Goal: Information Seeking & Learning: Learn about a topic

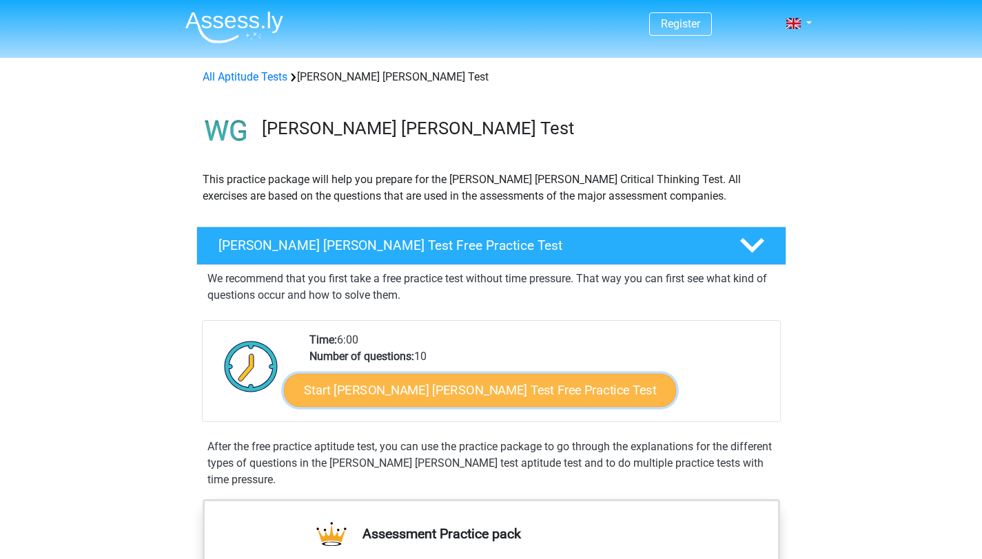
click at [342, 390] on link "Start Watson Glaser Test Free Practice Test" at bounding box center [480, 390] width 392 height 33
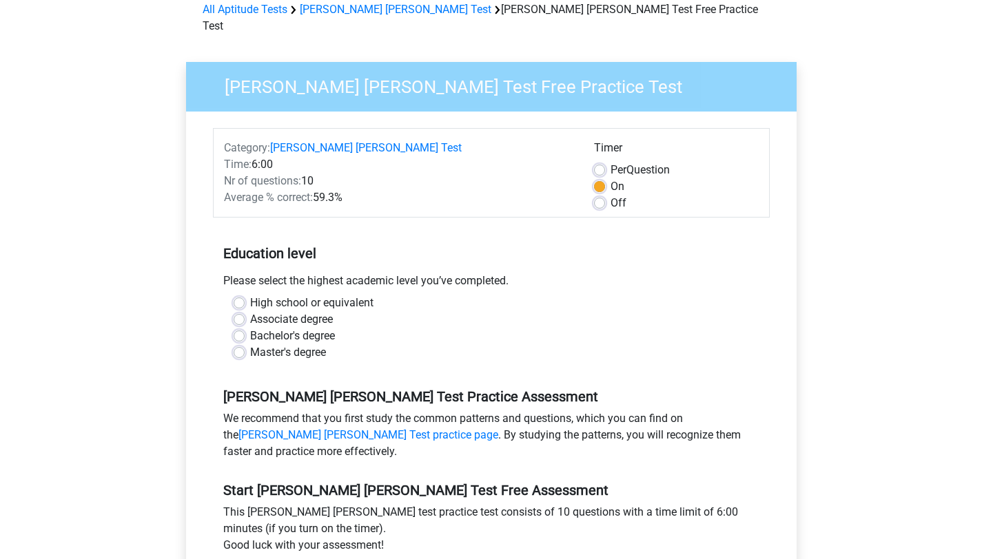
scroll to position [91, 0]
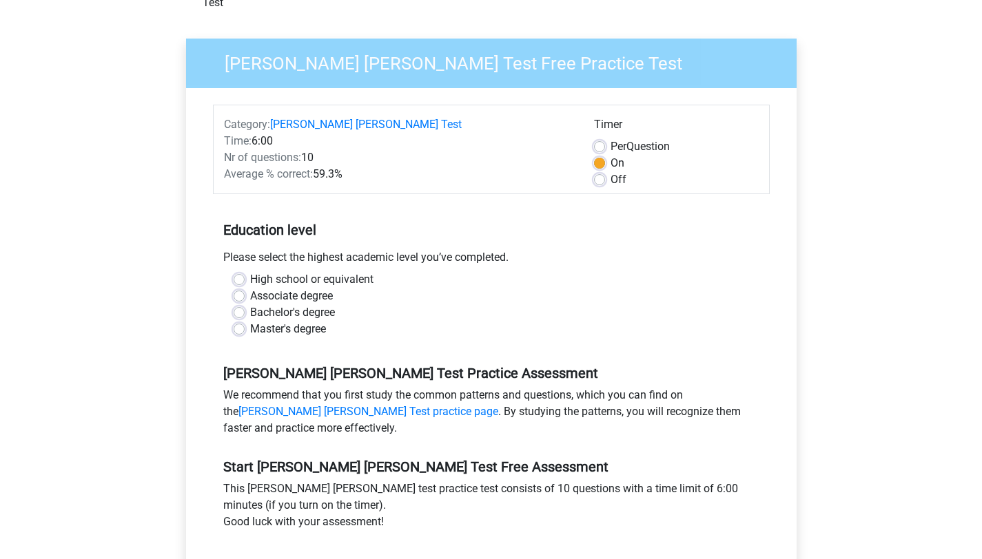
click at [269, 304] on label "Bachelor's degree" at bounding box center [292, 312] width 85 height 17
click at [245, 304] on input "Bachelor's degree" at bounding box center [239, 311] width 11 height 14
radio input "true"
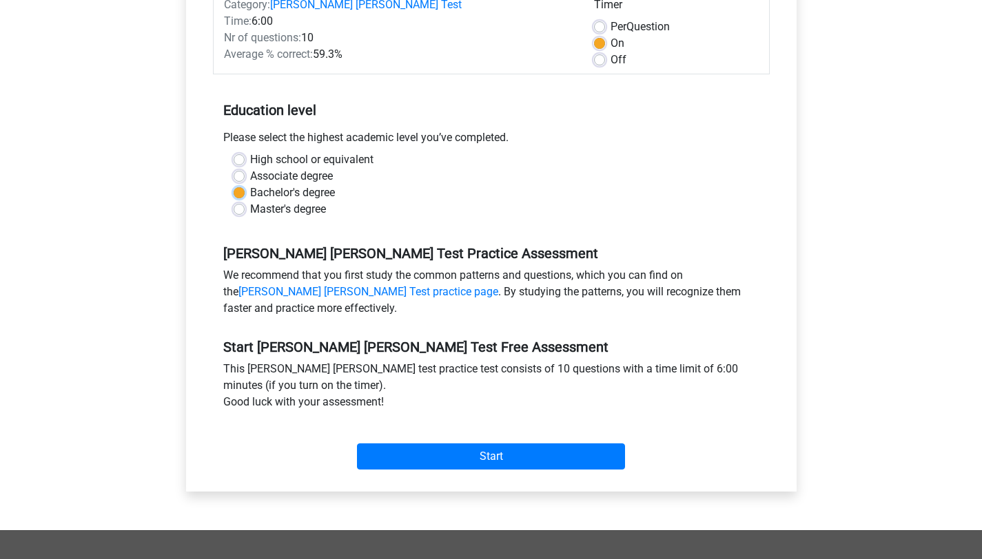
scroll to position [259, 0]
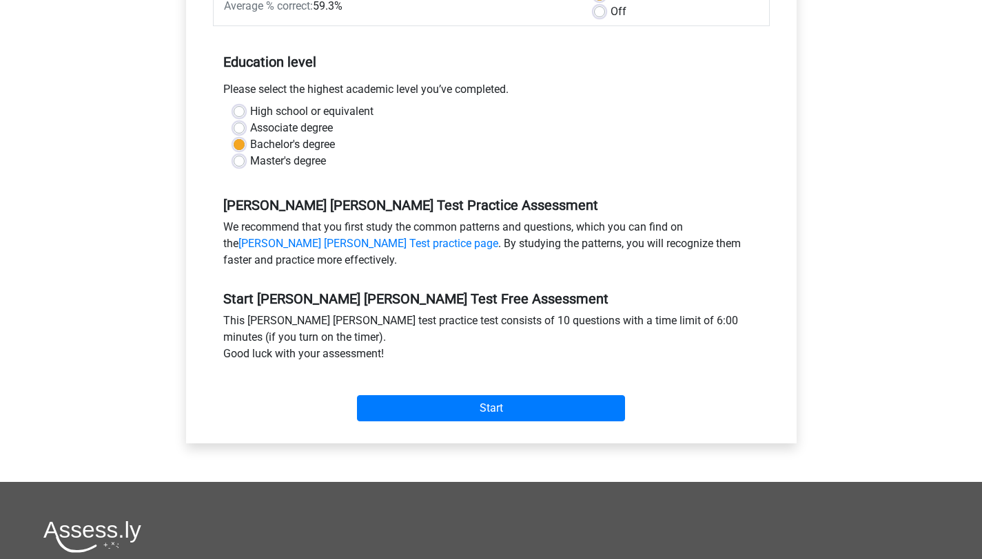
click at [477, 406] on div "Start" at bounding box center [491, 397] width 557 height 59
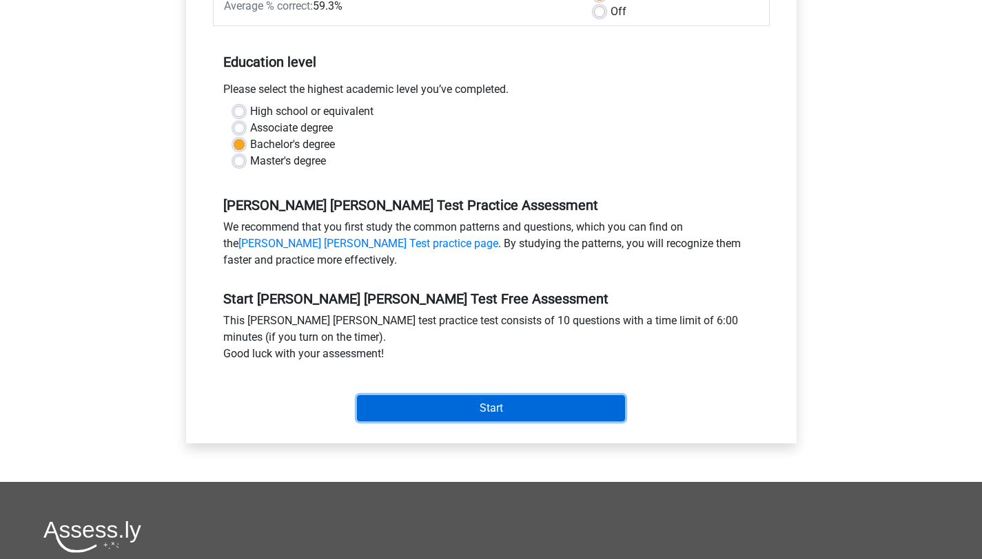
click at [479, 395] on input "Start" at bounding box center [491, 408] width 268 height 26
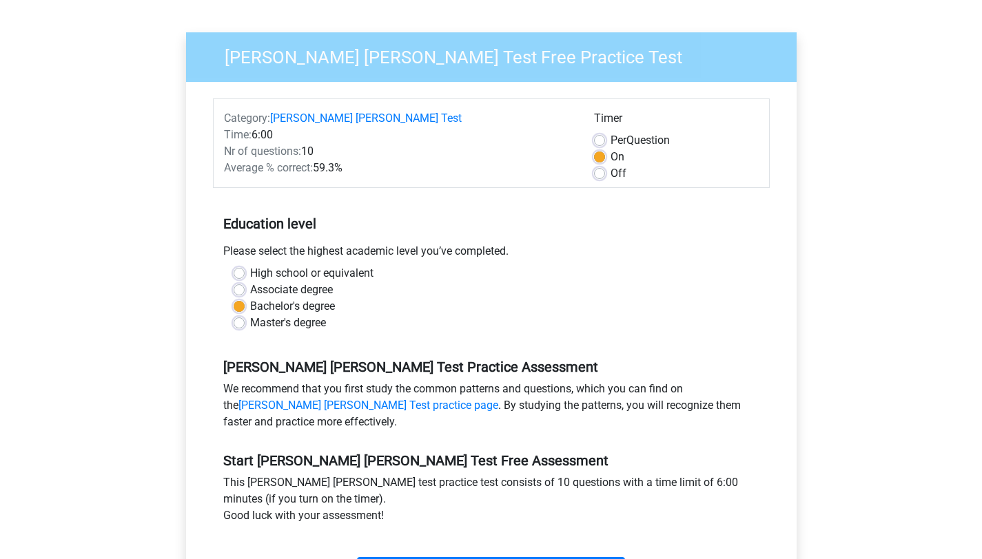
scroll to position [99, 0]
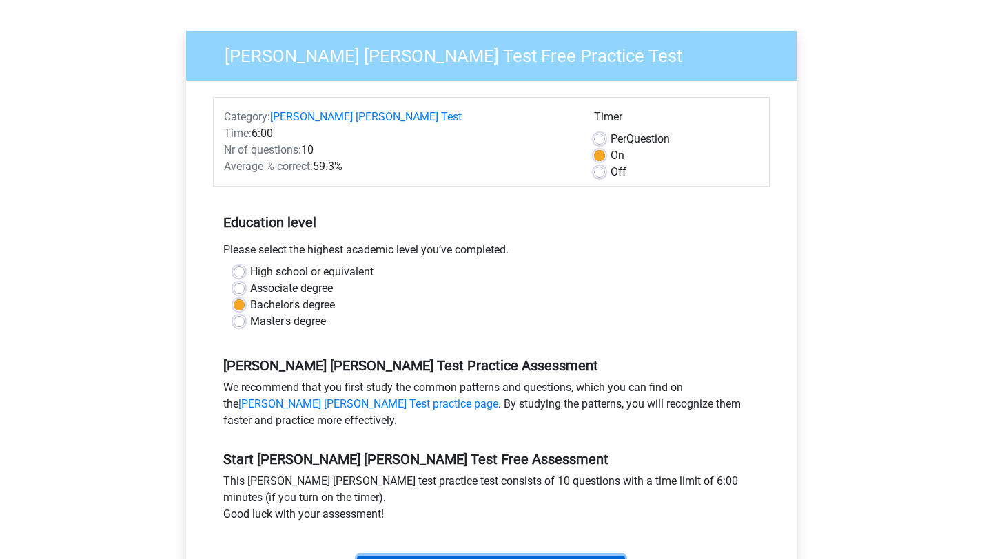
click at [445, 556] on input "Start" at bounding box center [491, 569] width 268 height 26
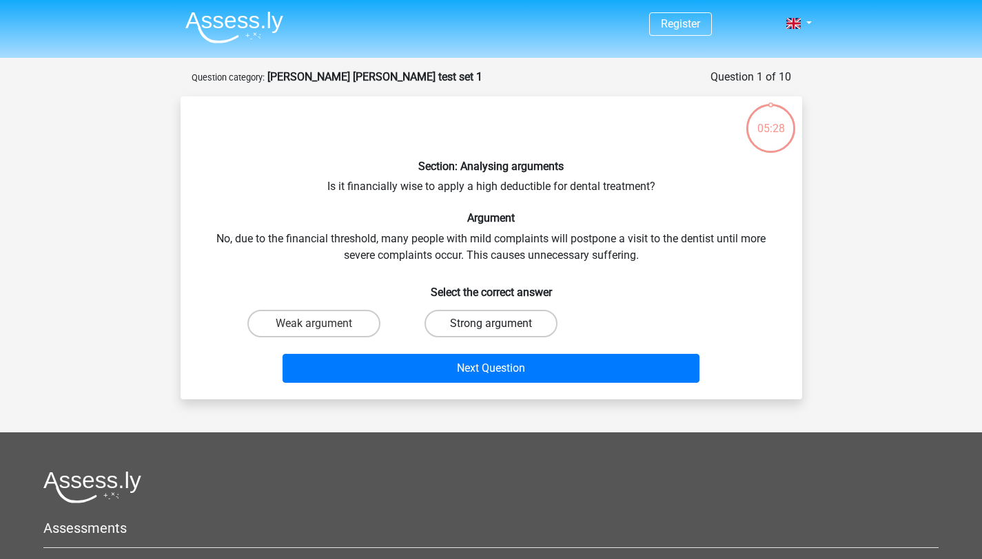
click at [524, 313] on label "Strong argument" at bounding box center [490, 324] width 133 height 28
click at [499, 324] on input "Strong argument" at bounding box center [494, 328] width 9 height 9
radio input "true"
click at [524, 316] on label "Strong argument" at bounding box center [490, 324] width 133 height 28
click at [499, 324] on input "Strong argument" at bounding box center [494, 328] width 9 height 9
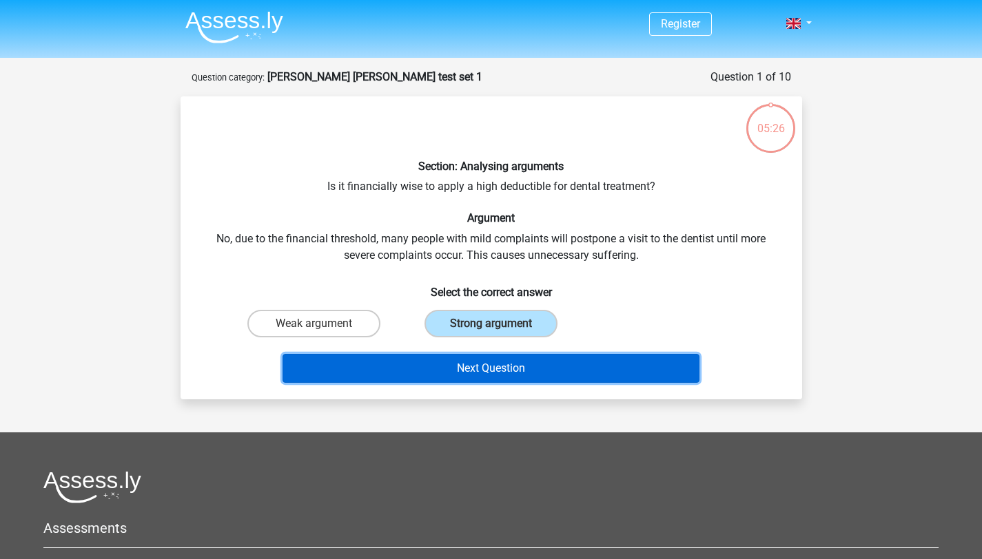
click at [526, 373] on button "Next Question" at bounding box center [490, 368] width 417 height 29
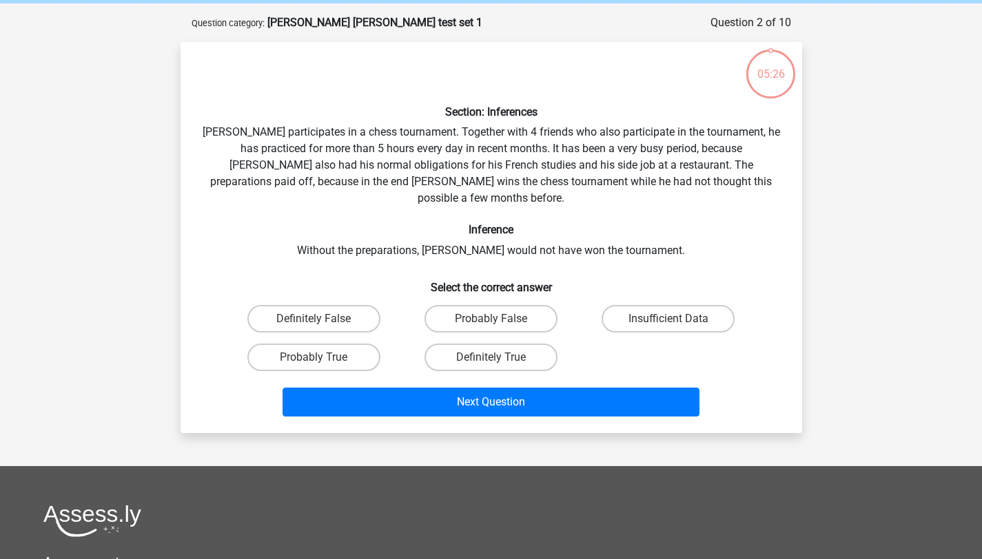
scroll to position [69, 0]
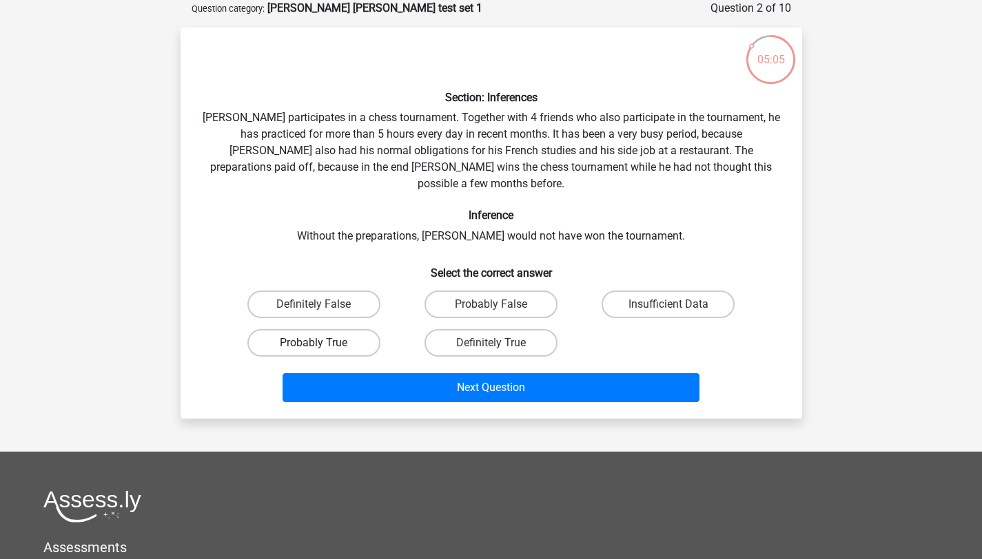
click at [302, 329] on label "Probably True" at bounding box center [313, 343] width 133 height 28
click at [313, 343] on input "Probably True" at bounding box center [317, 347] width 9 height 9
radio input "true"
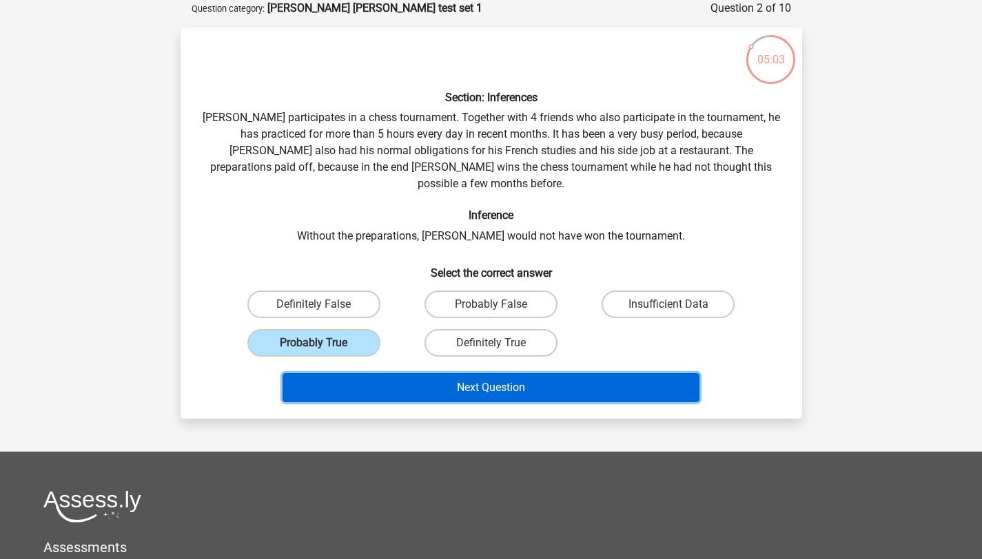
click at [327, 374] on button "Next Question" at bounding box center [490, 387] width 417 height 29
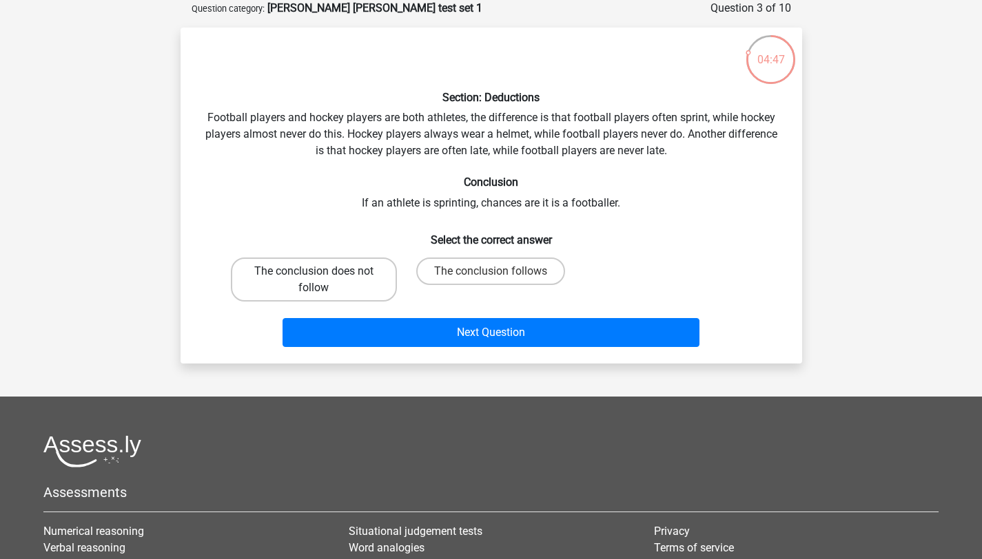
click at [327, 281] on label "The conclusion does not follow" at bounding box center [314, 280] width 166 height 44
click at [322, 280] on input "The conclusion does not follow" at bounding box center [317, 275] width 9 height 9
radio input "true"
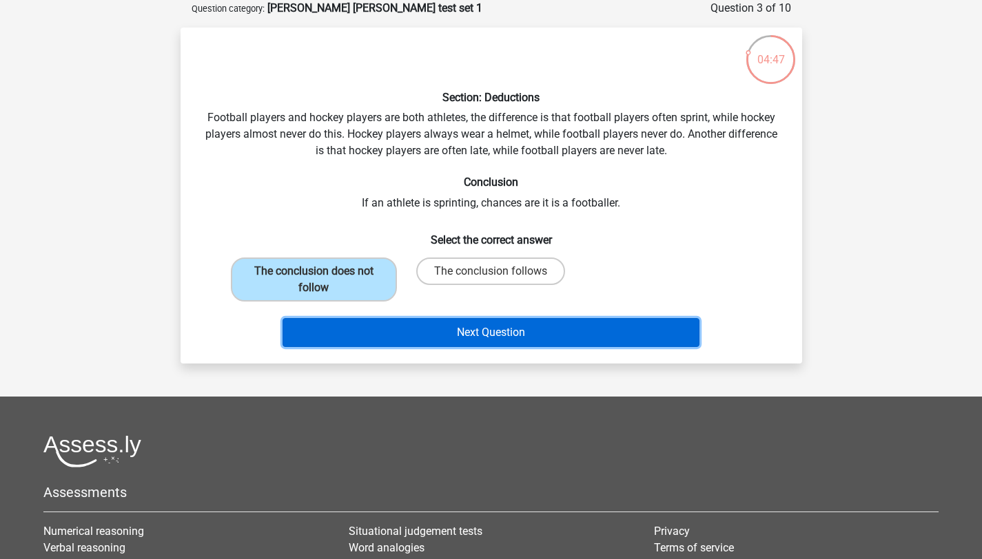
click at [400, 340] on button "Next Question" at bounding box center [490, 332] width 417 height 29
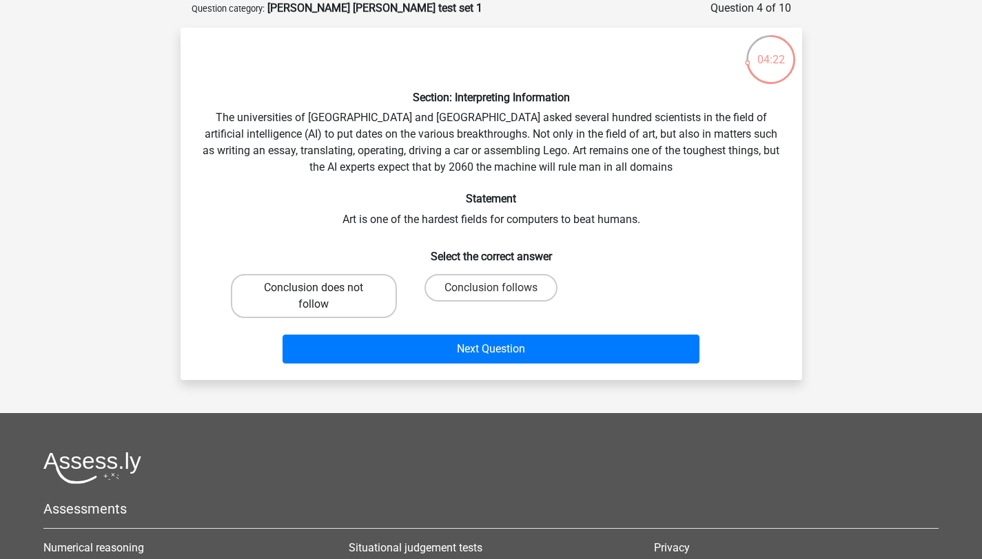
click at [380, 287] on label "Conclusion does not follow" at bounding box center [314, 296] width 166 height 44
click at [322, 288] on input "Conclusion does not follow" at bounding box center [317, 292] width 9 height 9
radio input "true"
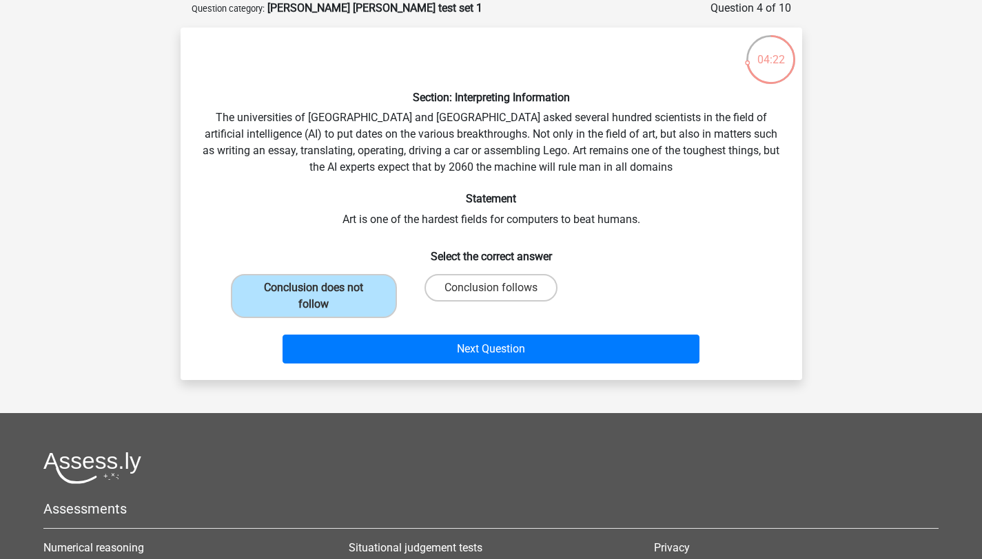
click at [420, 366] on div "Next Question" at bounding box center [491, 352] width 532 height 34
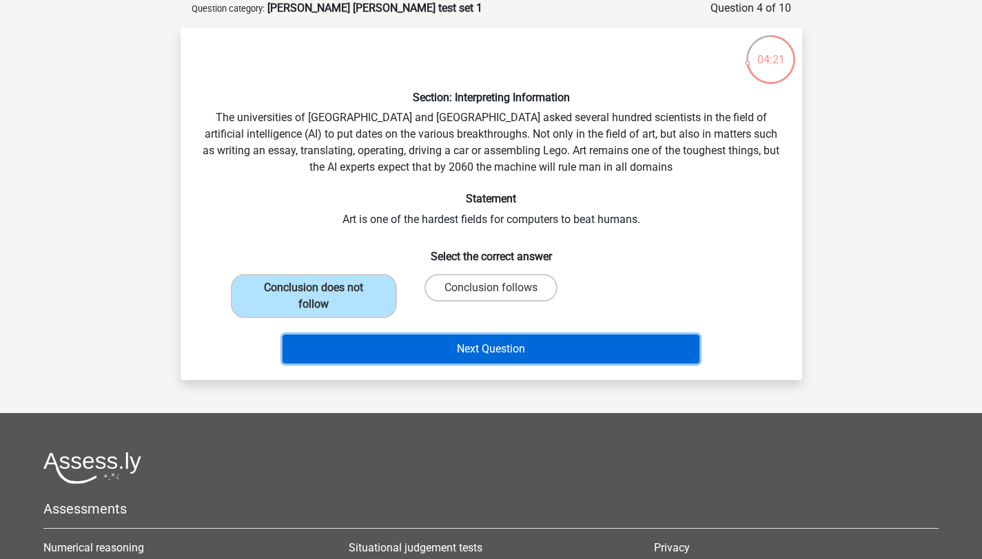
click at [426, 358] on button "Next Question" at bounding box center [490, 349] width 417 height 29
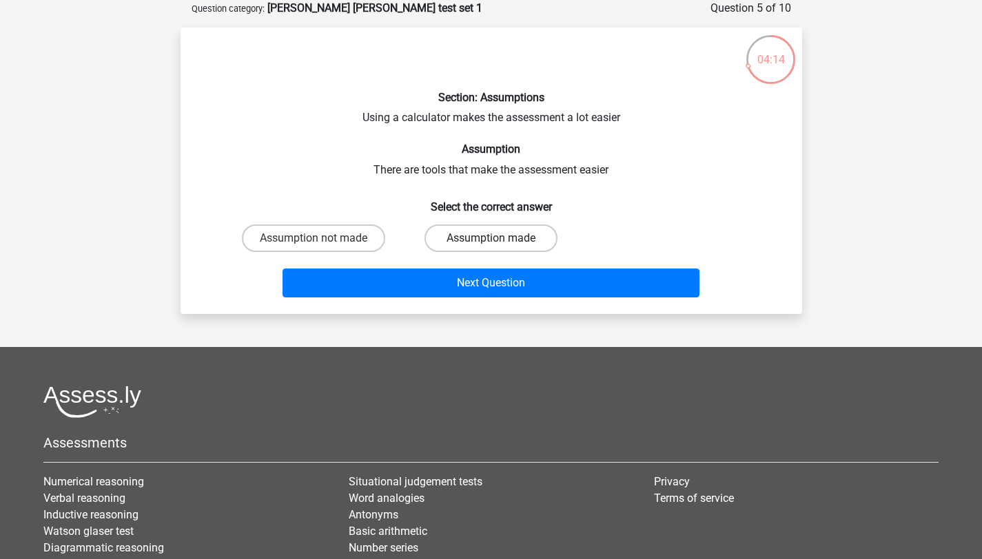
click at [475, 235] on label "Assumption made" at bounding box center [490, 239] width 133 height 28
click at [490, 238] on input "Assumption made" at bounding box center [494, 242] width 9 height 9
radio input "true"
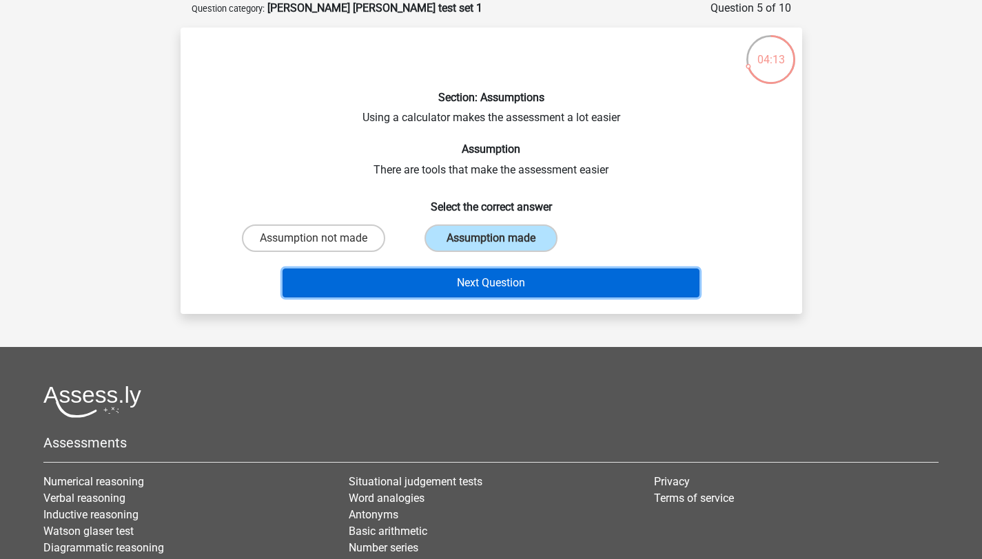
click at [452, 286] on button "Next Question" at bounding box center [490, 283] width 417 height 29
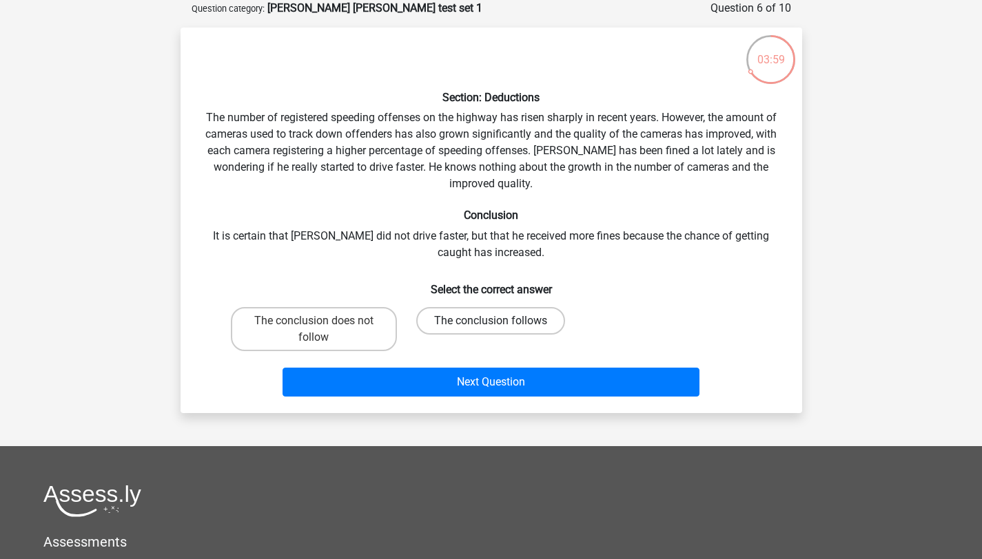
click at [463, 325] on label "The conclusion follows" at bounding box center [490, 321] width 149 height 28
click at [490, 325] on input "The conclusion follows" at bounding box center [494, 325] width 9 height 9
radio input "true"
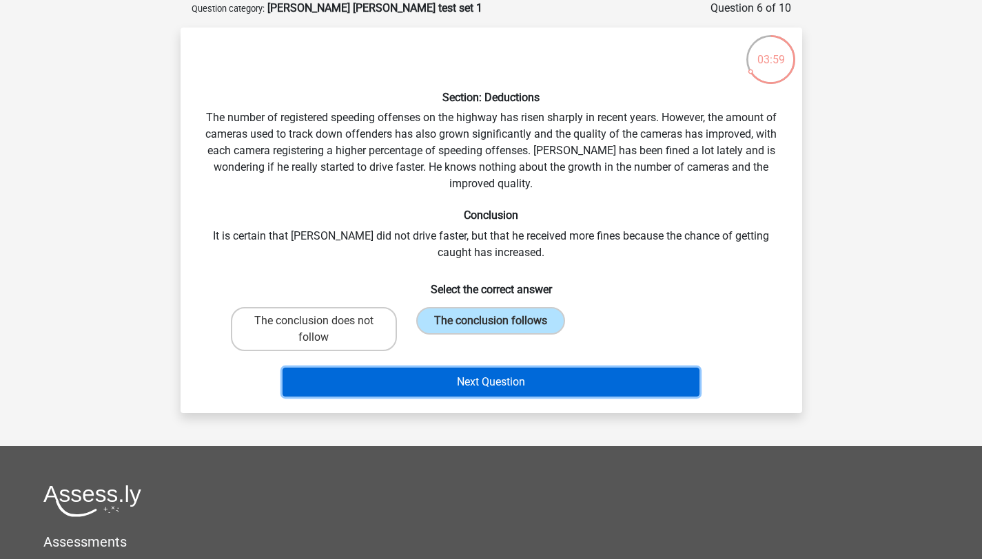
click at [458, 386] on button "Next Question" at bounding box center [490, 382] width 417 height 29
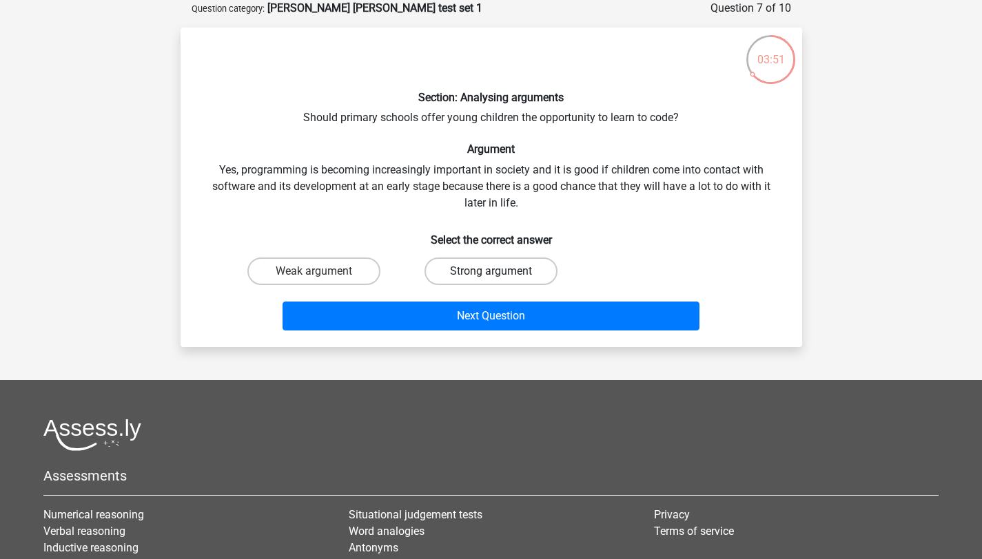
click at [513, 264] on label "Strong argument" at bounding box center [490, 272] width 133 height 28
click at [499, 271] on input "Strong argument" at bounding box center [494, 275] width 9 height 9
radio input "true"
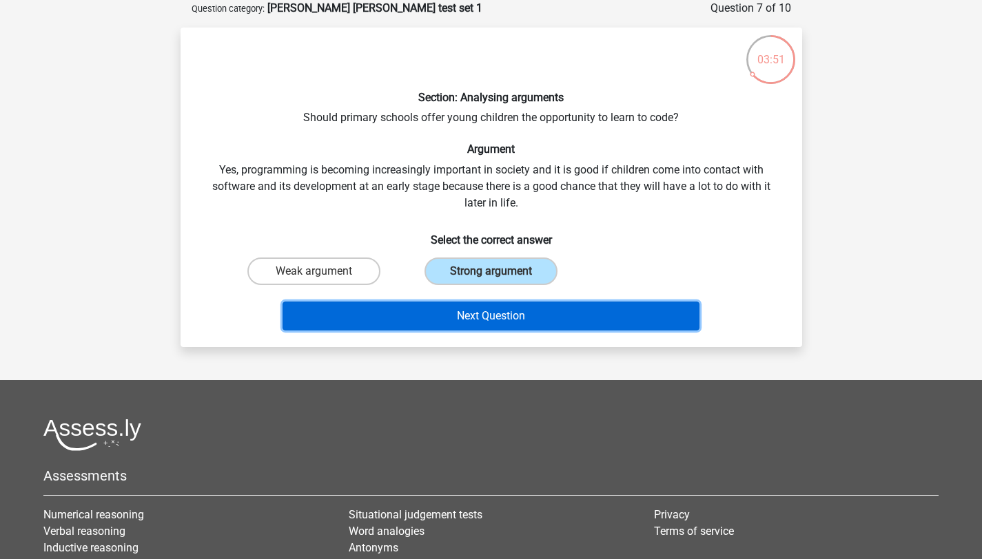
click at [510, 321] on button "Next Question" at bounding box center [490, 316] width 417 height 29
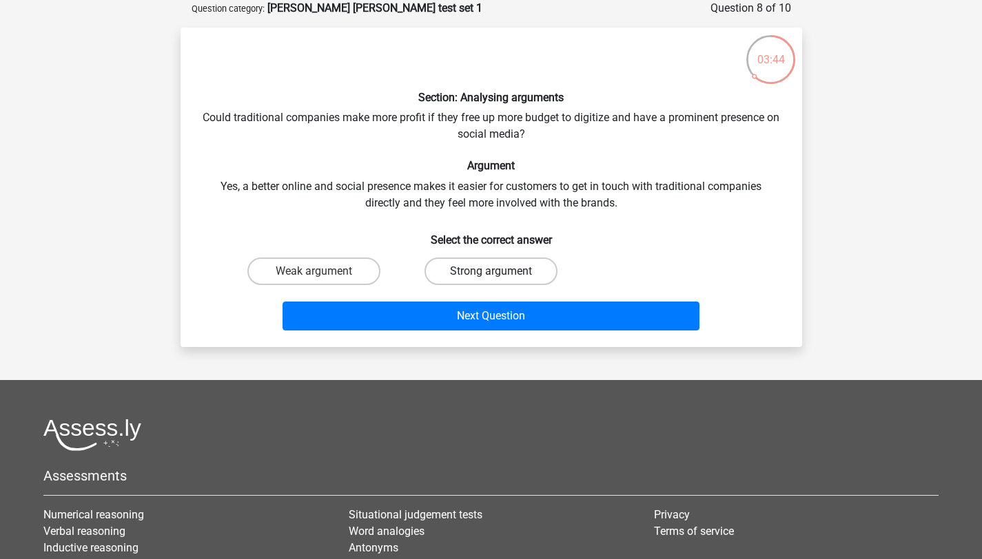
click at [511, 271] on label "Strong argument" at bounding box center [490, 272] width 133 height 28
click at [499, 271] on input "Strong argument" at bounding box center [494, 275] width 9 height 9
radio input "true"
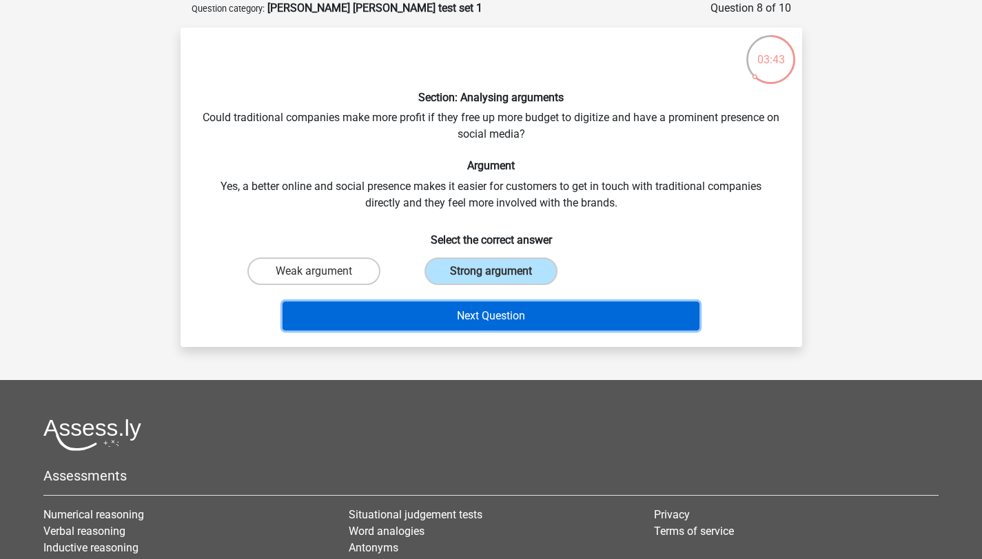
click at [500, 324] on button "Next Question" at bounding box center [490, 316] width 417 height 29
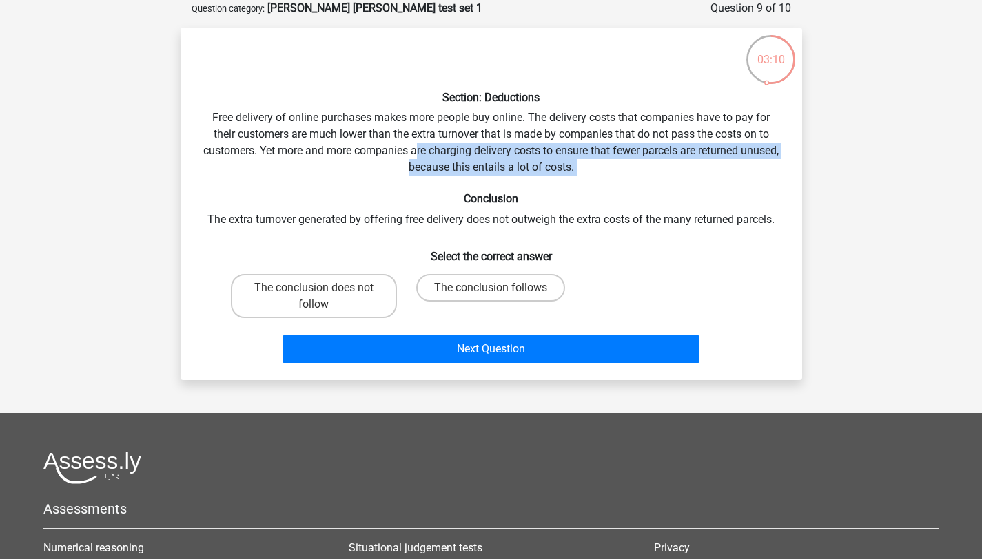
drag, startPoint x: 437, startPoint y: 146, endPoint x: 590, endPoint y: 186, distance: 158.1
click at [590, 186] on div "Section: Deductions Free delivery of online purchases makes more people buy onl…" at bounding box center [491, 204] width 610 height 331
click at [513, 289] on label "The conclusion follows" at bounding box center [490, 288] width 149 height 28
click at [499, 289] on input "The conclusion follows" at bounding box center [494, 292] width 9 height 9
radio input "true"
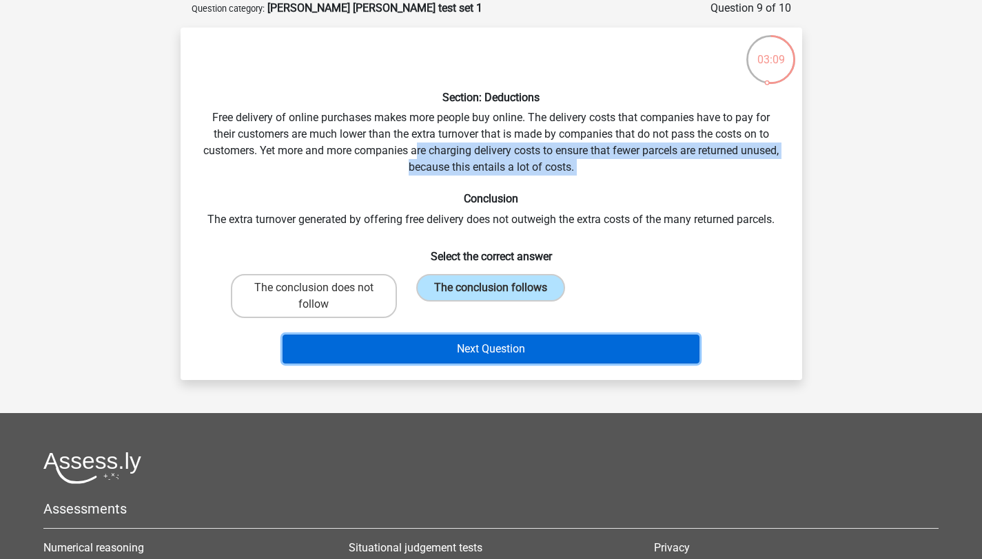
click at [502, 348] on button "Next Question" at bounding box center [490, 349] width 417 height 29
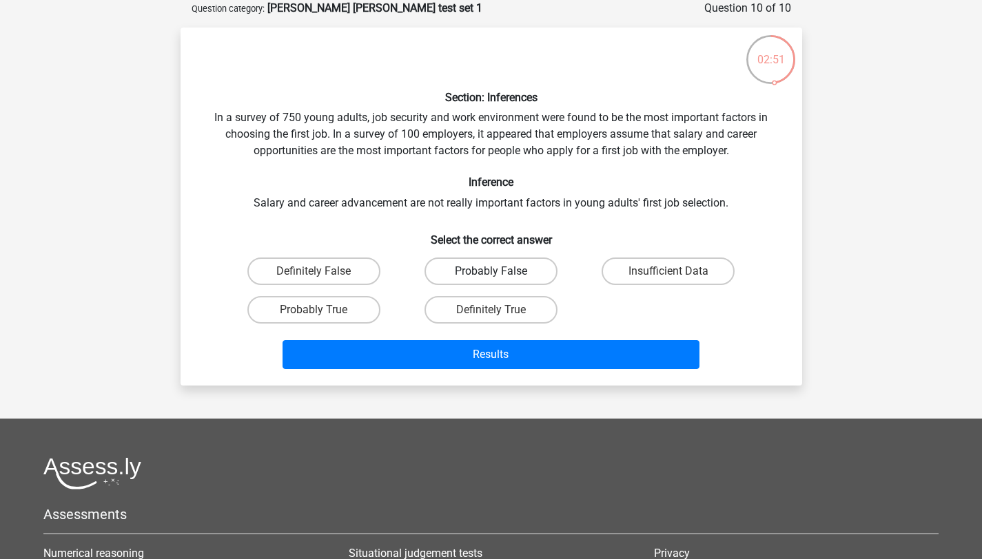
click at [485, 269] on label "Probably False" at bounding box center [490, 272] width 133 height 28
click at [490, 271] on input "Probably False" at bounding box center [494, 275] width 9 height 9
radio input "true"
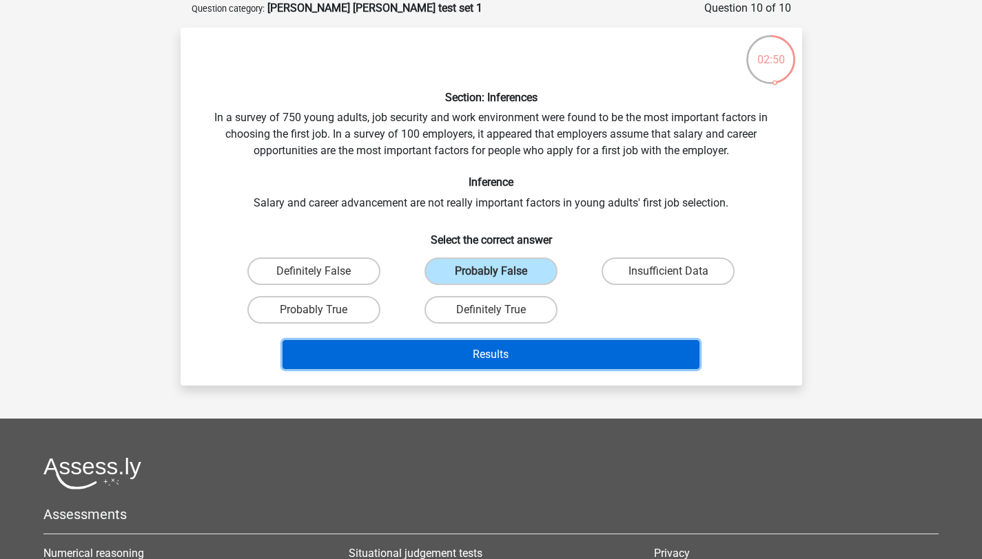
click at [449, 361] on button "Results" at bounding box center [490, 354] width 417 height 29
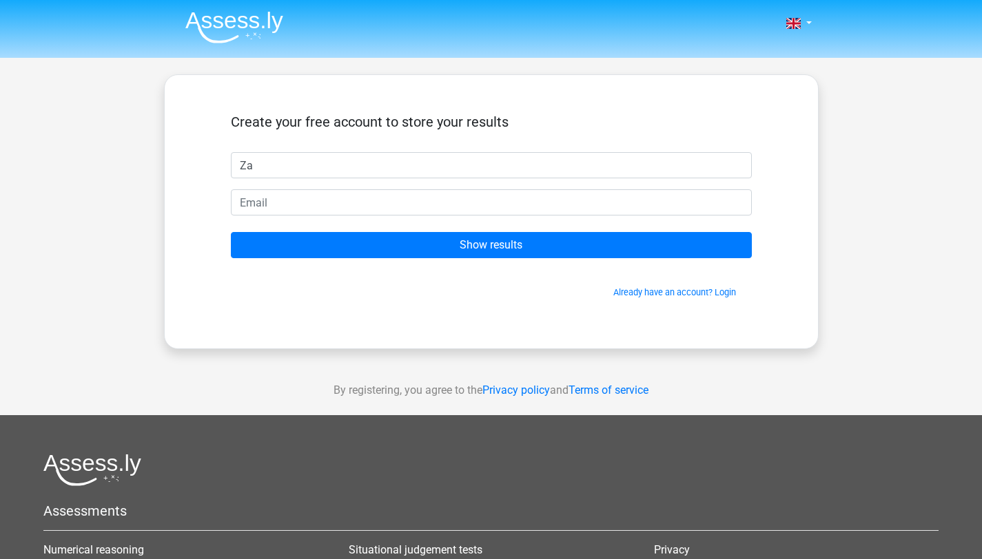
type input "Z"
type input "H"
type input "[PERSON_NAME]"
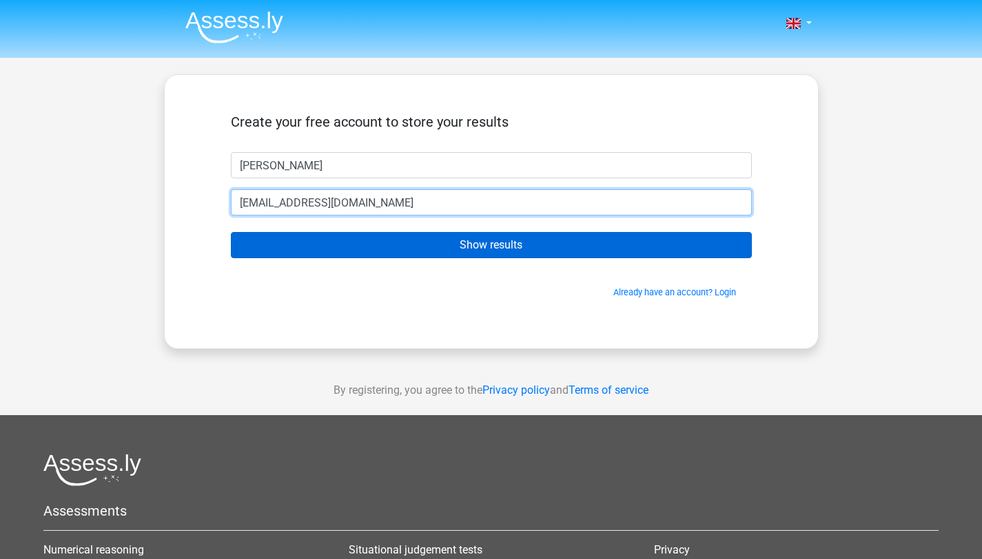
type input "[EMAIL_ADDRESS][DOMAIN_NAME]"
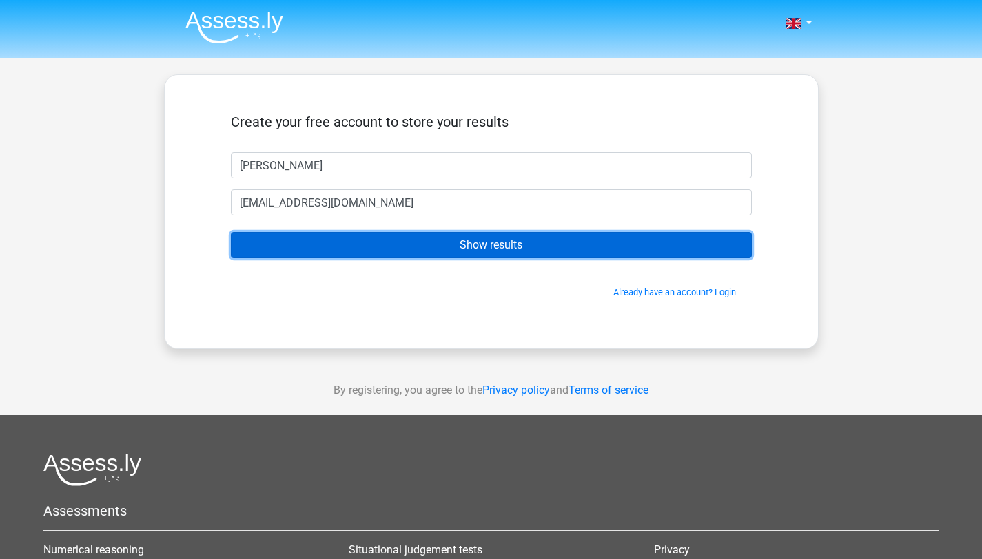
click at [269, 242] on input "Show results" at bounding box center [491, 245] width 521 height 26
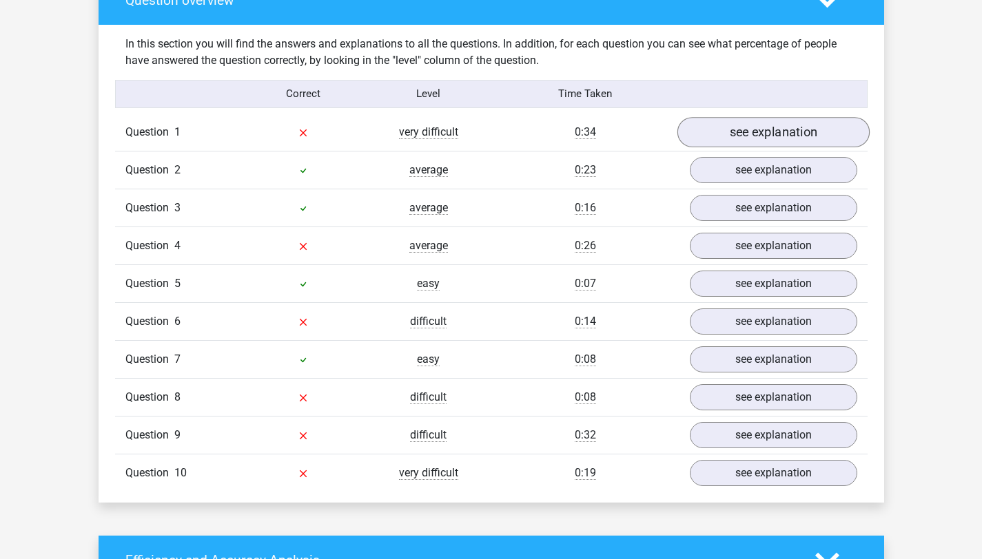
scroll to position [1050, 0]
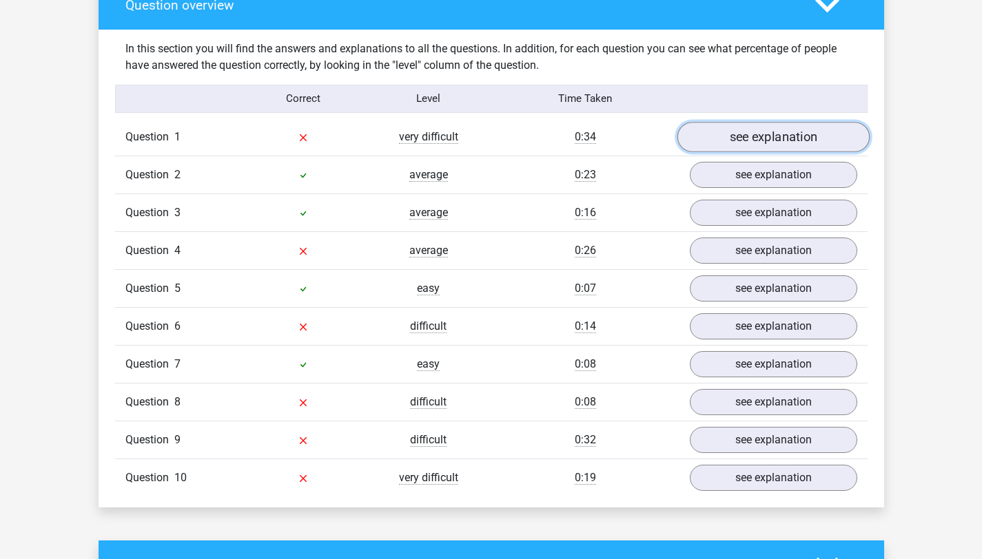
click at [765, 134] on link "see explanation" at bounding box center [772, 137] width 192 height 30
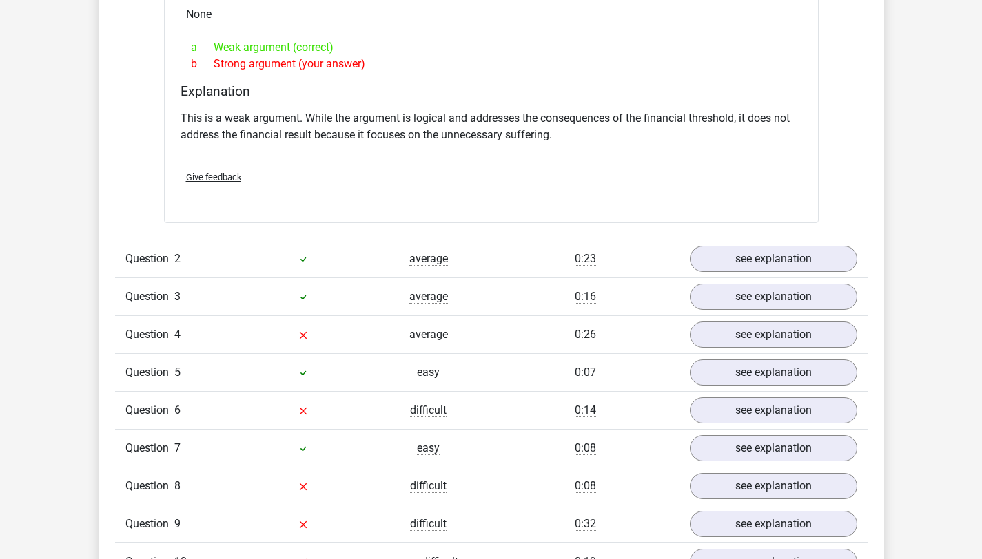
scroll to position [1332, 0]
click at [702, 335] on link "see explanation" at bounding box center [772, 335] width 192 height 30
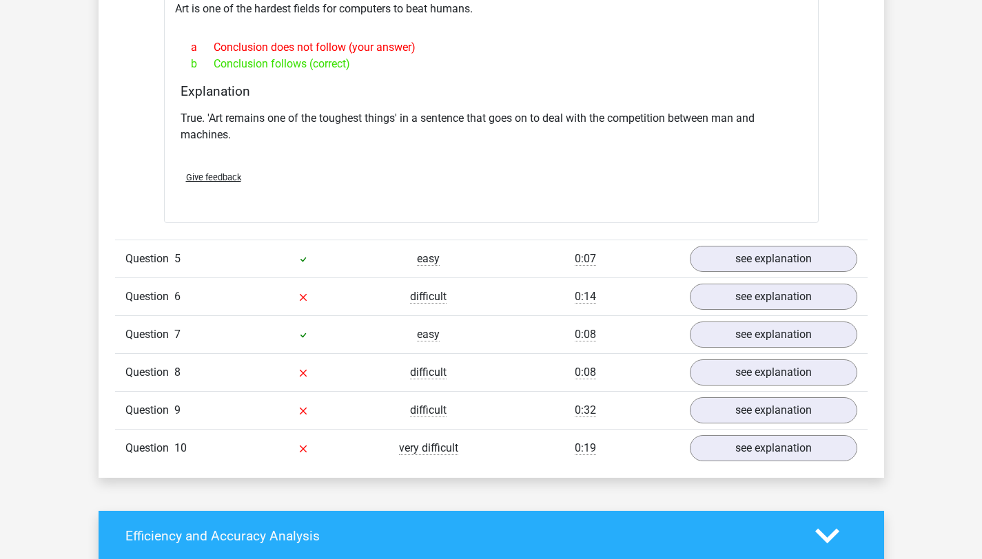
scroll to position [1839, 0]
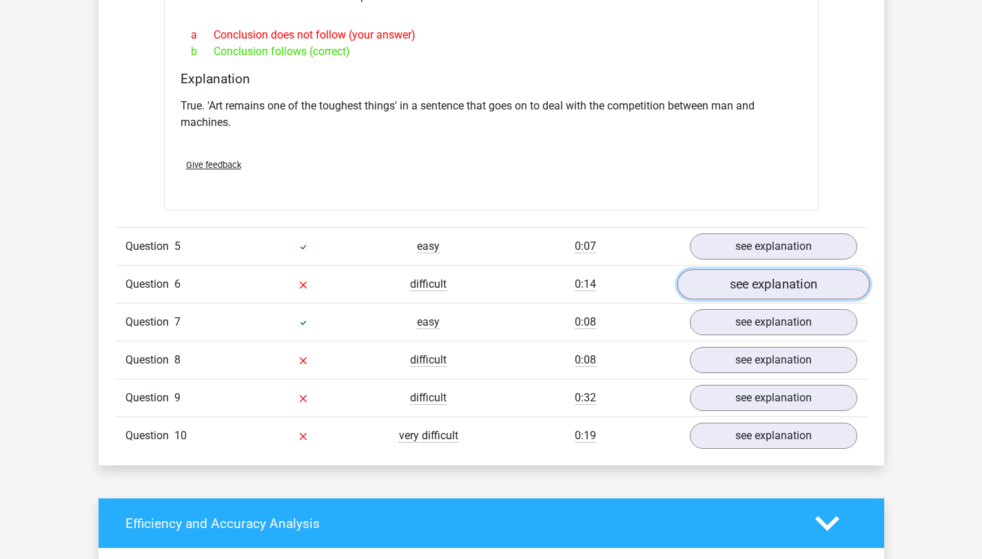
click at [767, 278] on link "see explanation" at bounding box center [772, 284] width 192 height 30
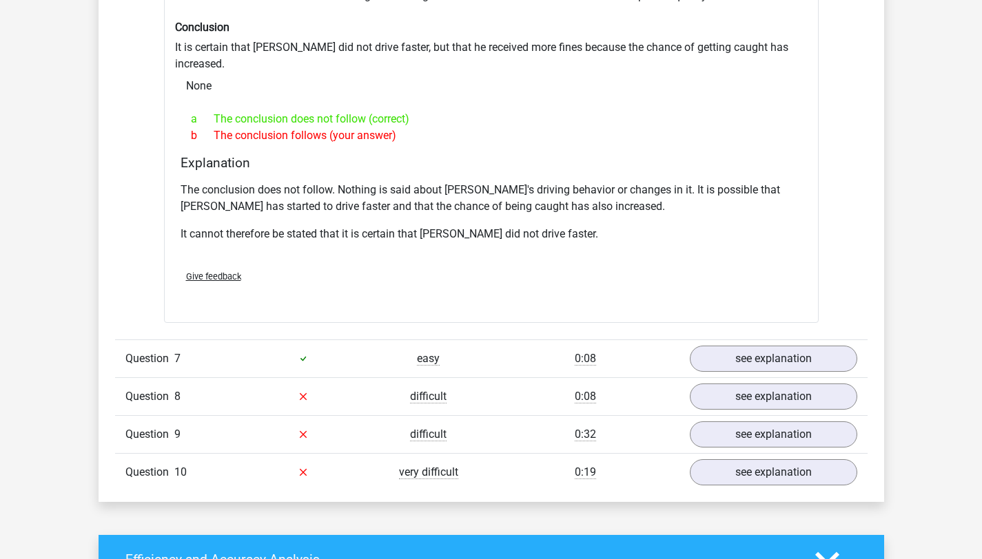
scroll to position [2248, 0]
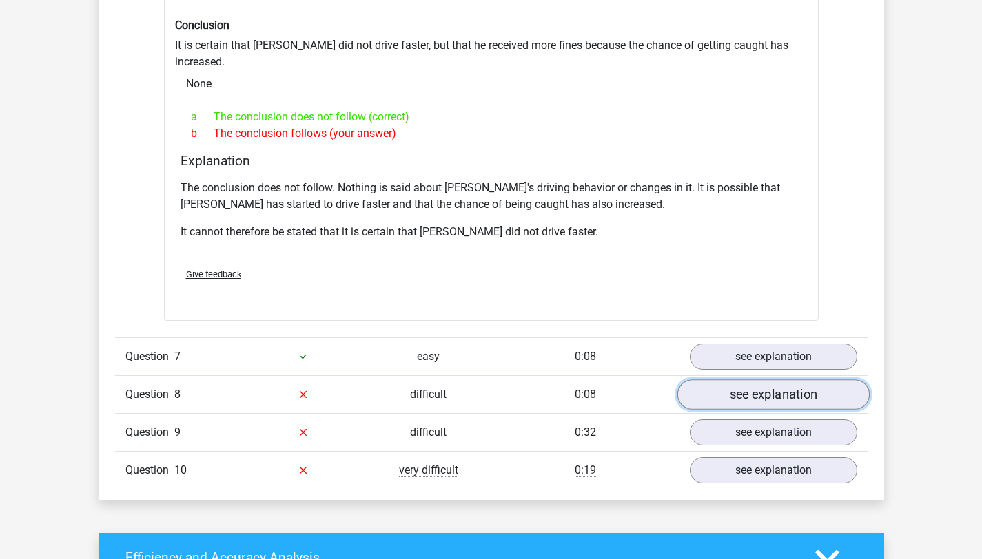
click at [739, 380] on link "see explanation" at bounding box center [772, 395] width 192 height 30
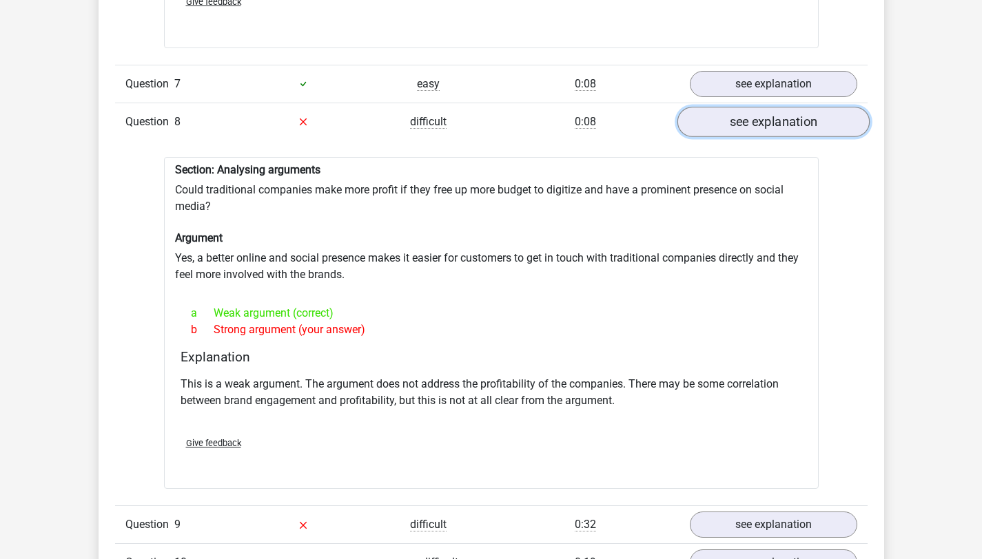
scroll to position [2521, 0]
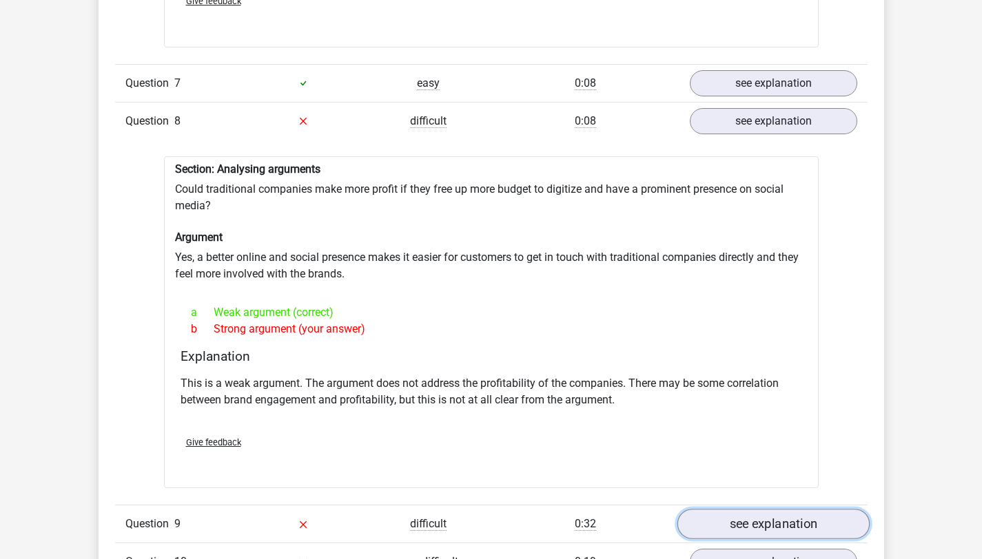
click at [743, 509] on link "see explanation" at bounding box center [772, 524] width 192 height 30
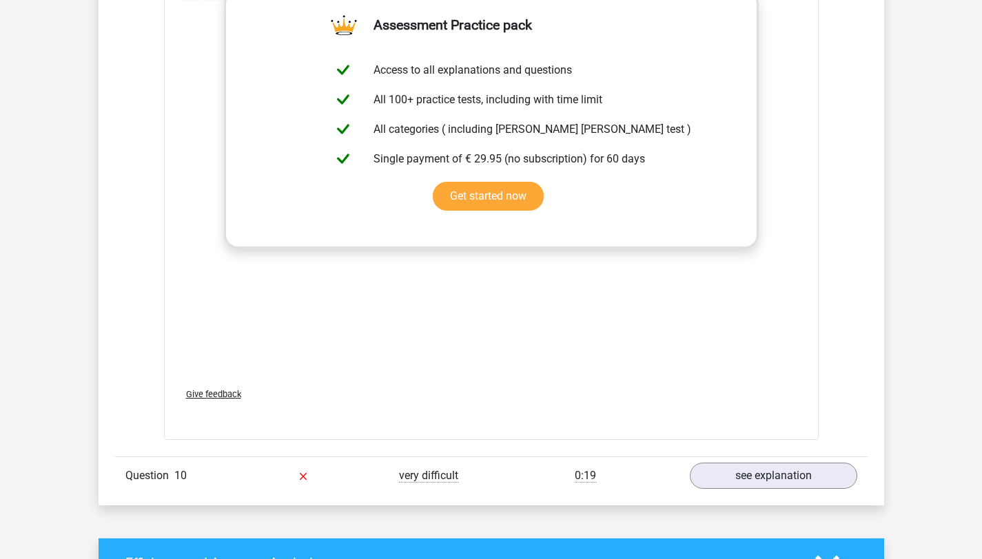
scroll to position [3389, 0]
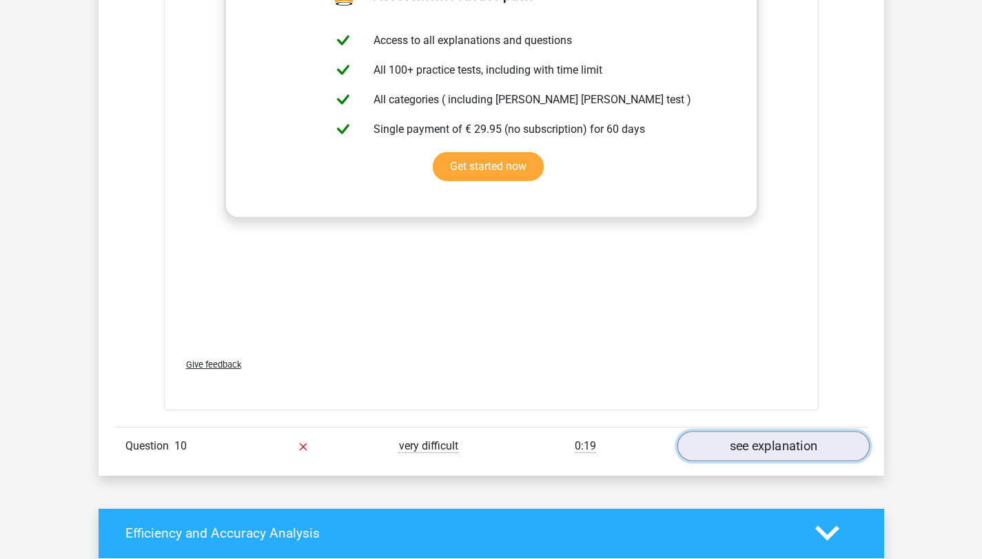
click at [763, 431] on link "see explanation" at bounding box center [772, 446] width 192 height 30
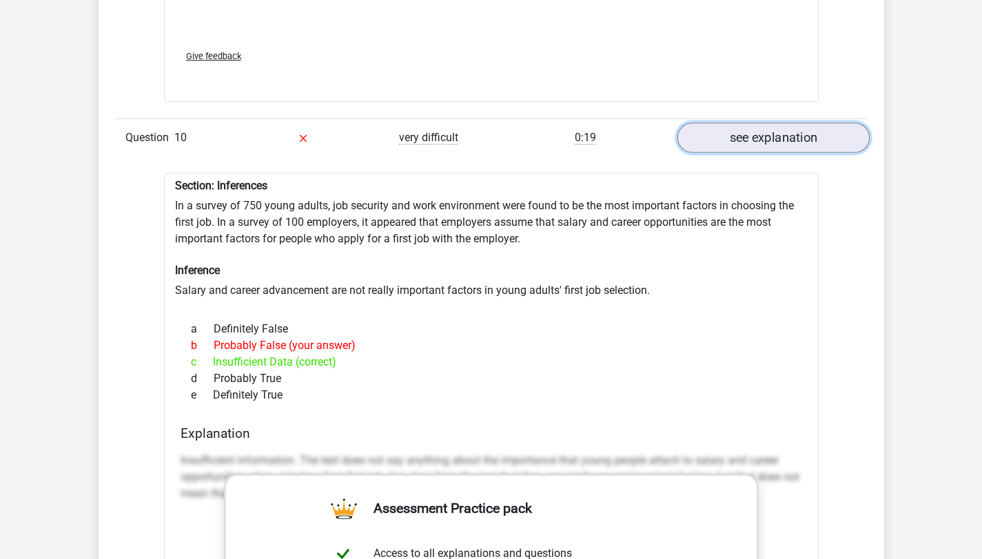
scroll to position [3698, 0]
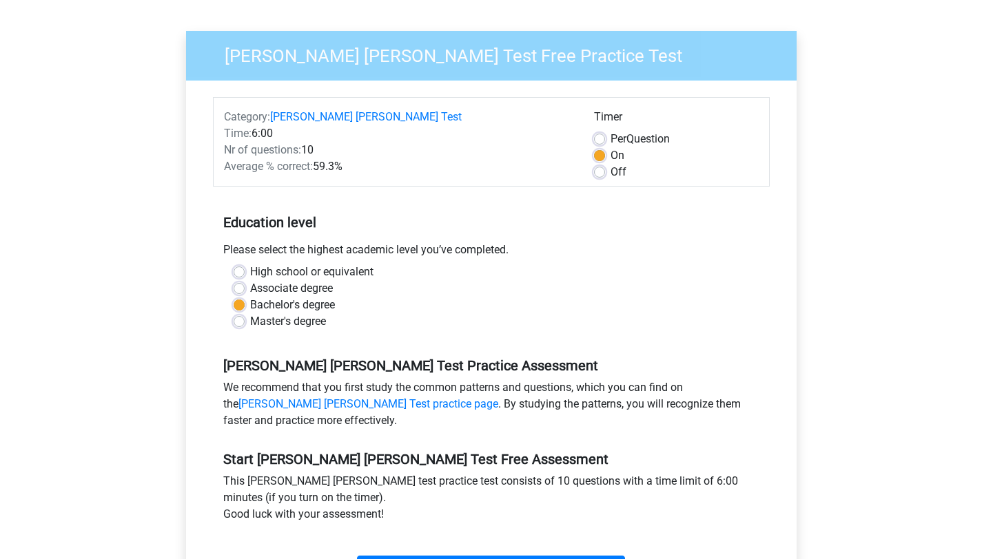
scroll to position [261, 0]
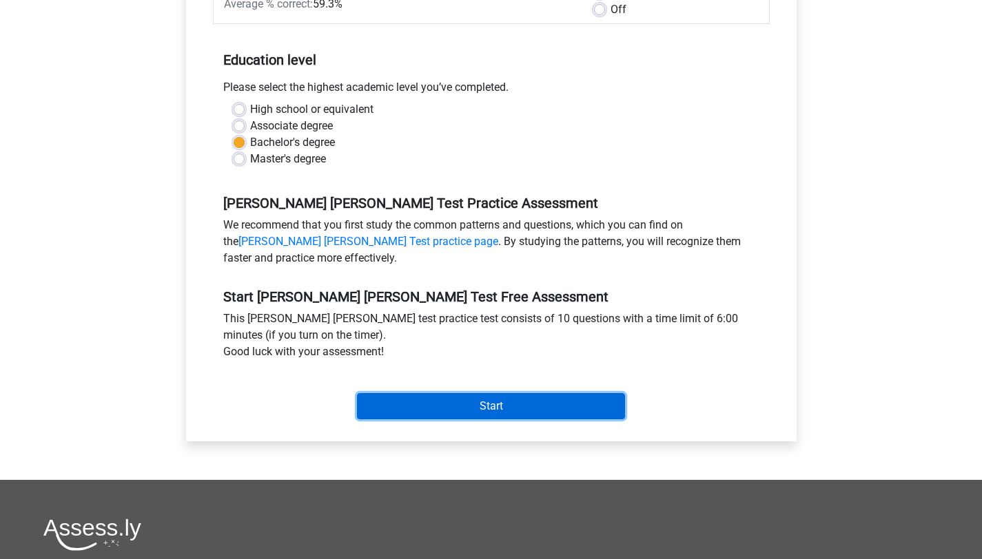
click at [446, 393] on input "Start" at bounding box center [491, 406] width 268 height 26
